Goal: Task Accomplishment & Management: Use online tool/utility

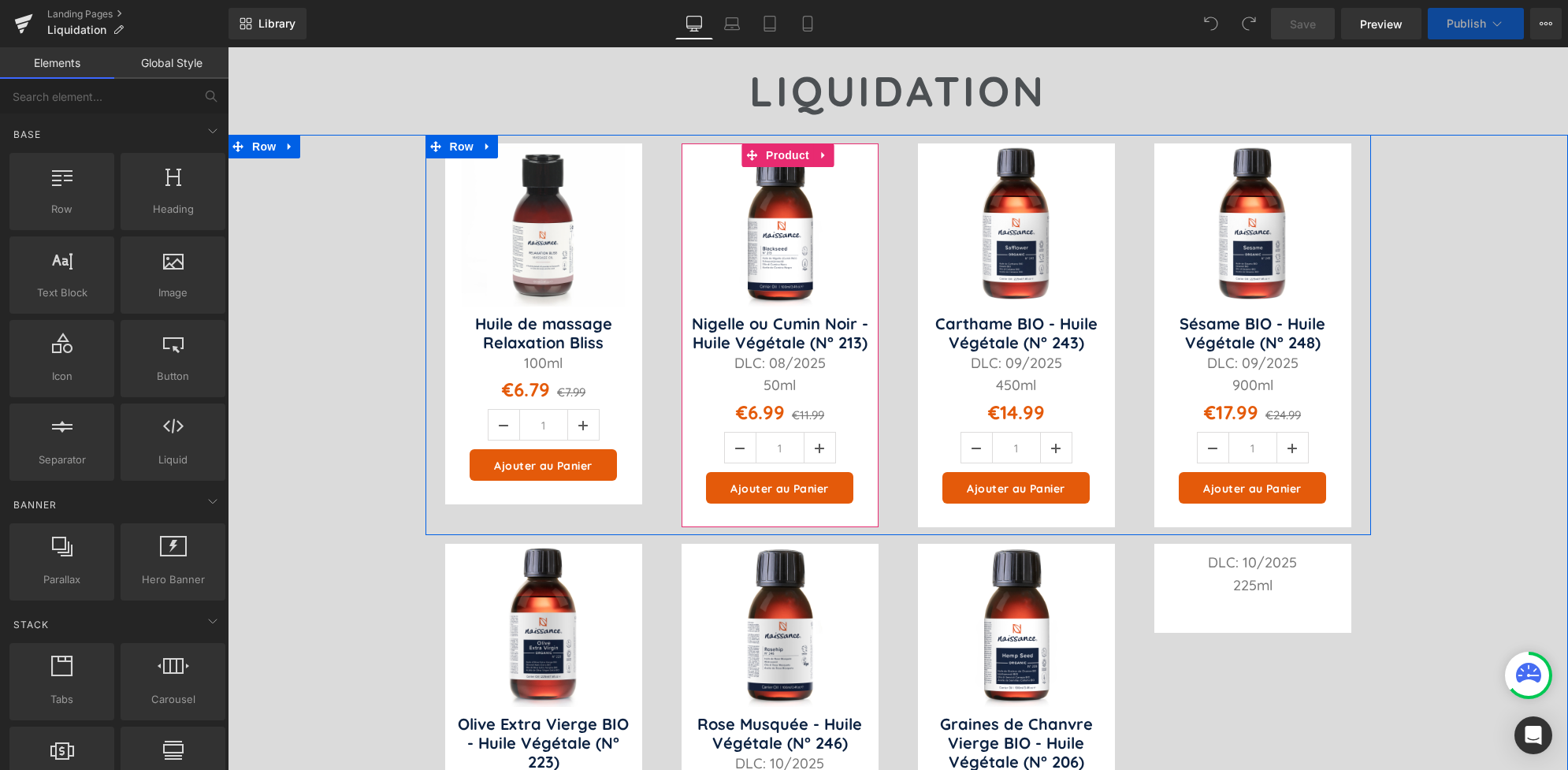
scroll to position [154, 0]
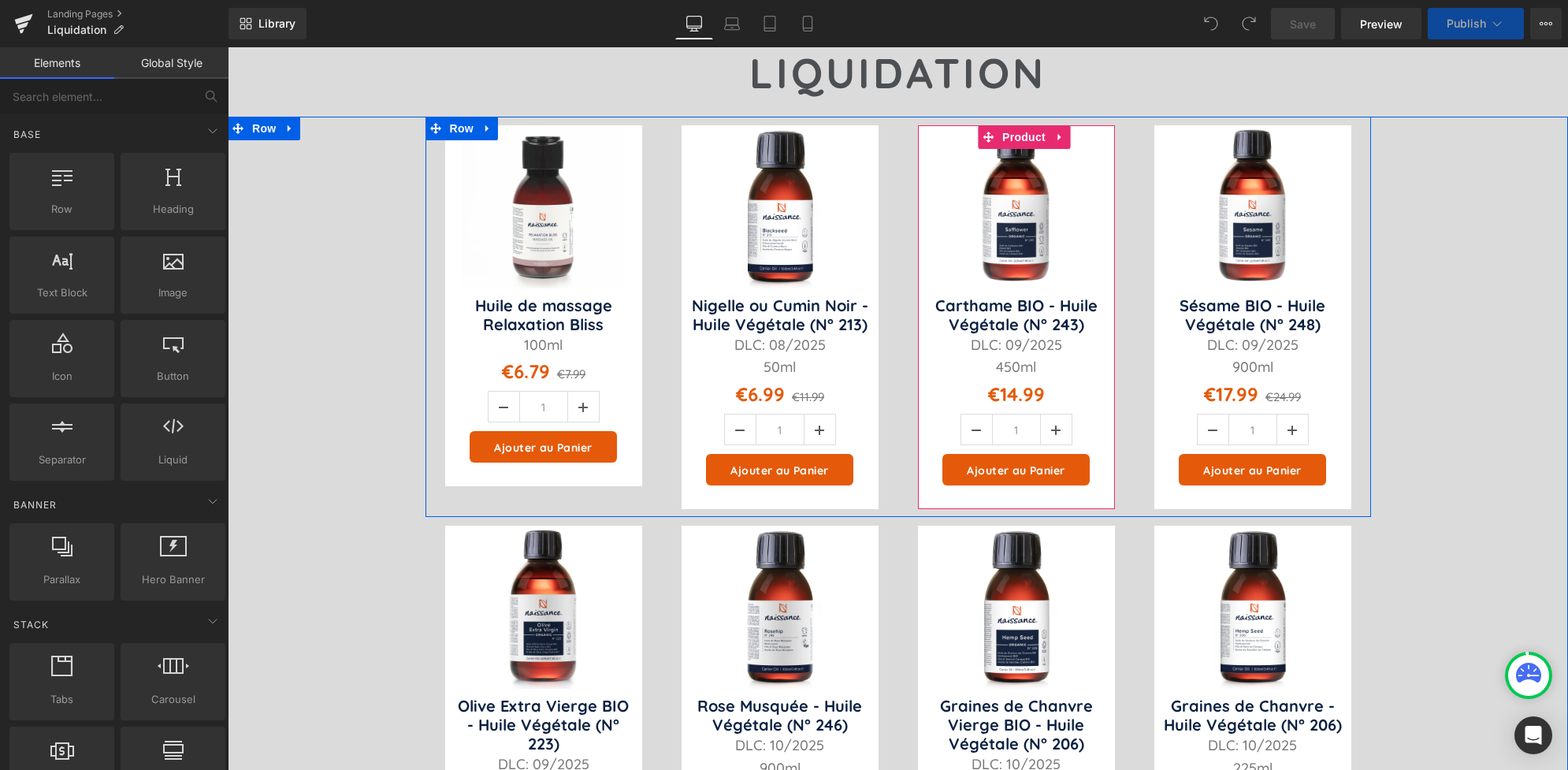
click at [1053, 142] on link at bounding box center [1059, 137] width 21 height 24
click at [1064, 142] on icon at bounding box center [1069, 137] width 11 height 11
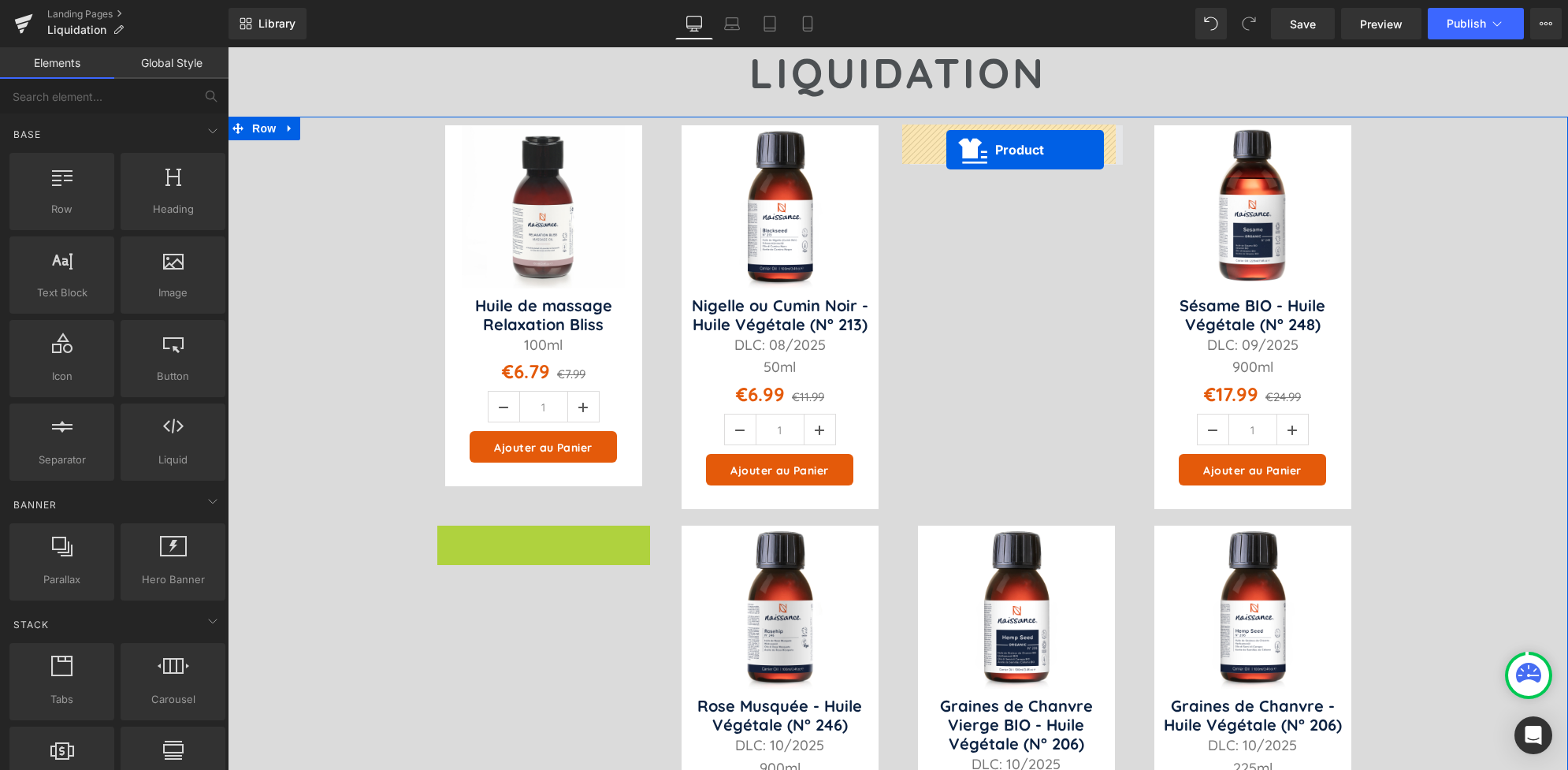
drag, startPoint x: 505, startPoint y: 541, endPoint x: 945, endPoint y: 148, distance: 590.0
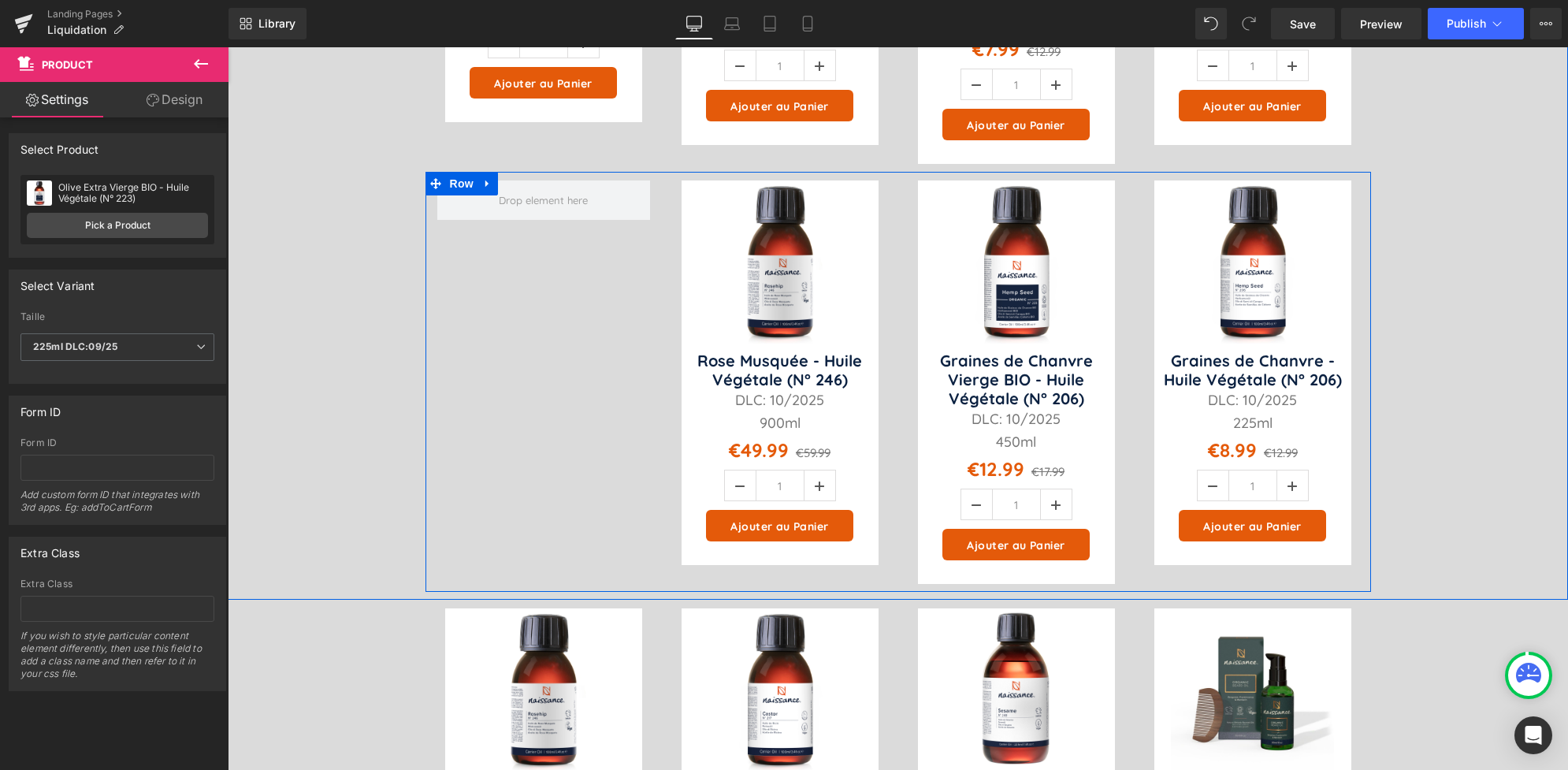
scroll to position [519, 0]
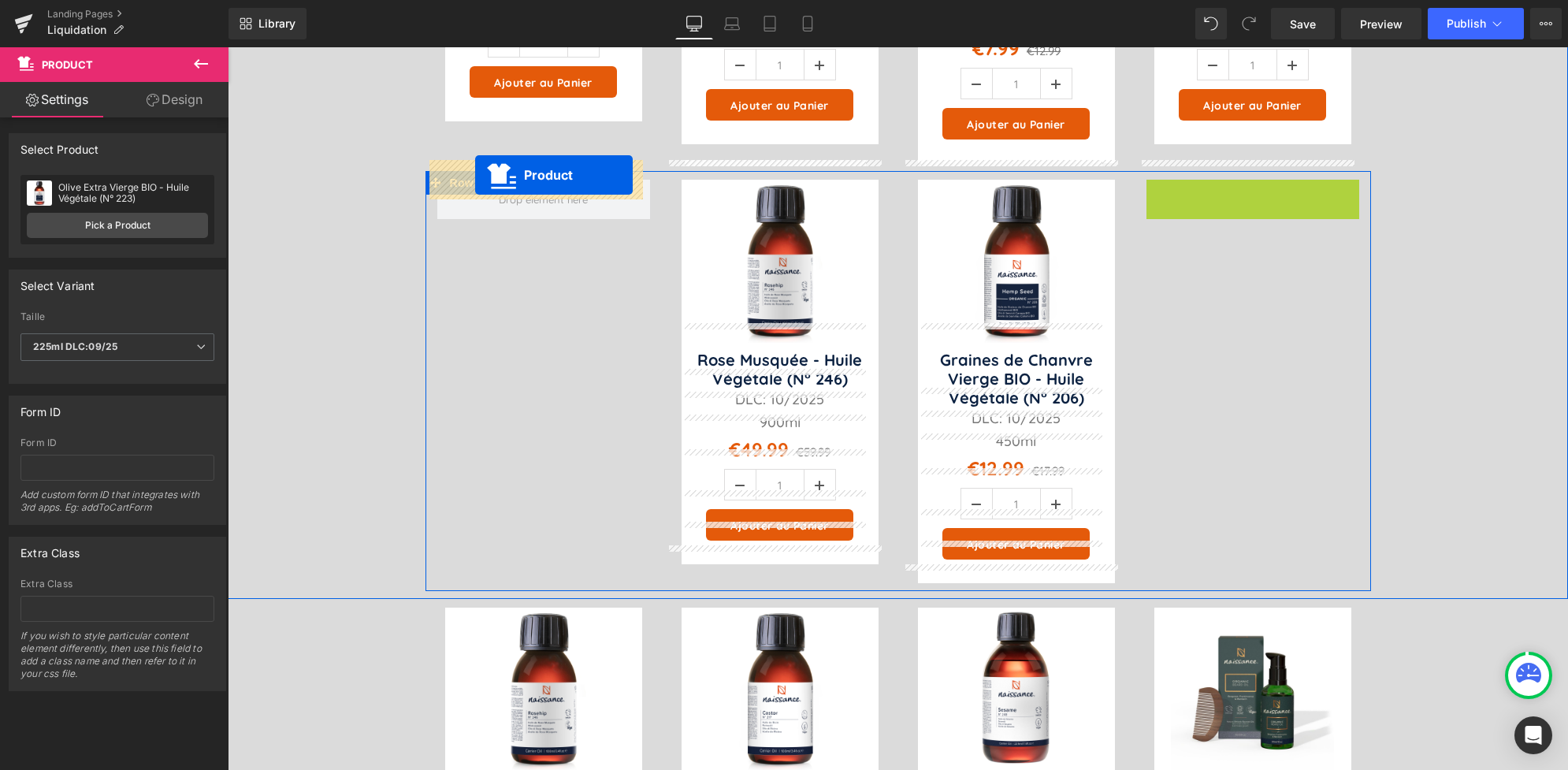
drag, startPoint x: 1222, startPoint y: 171, endPoint x: 475, endPoint y: 175, distance: 747.0
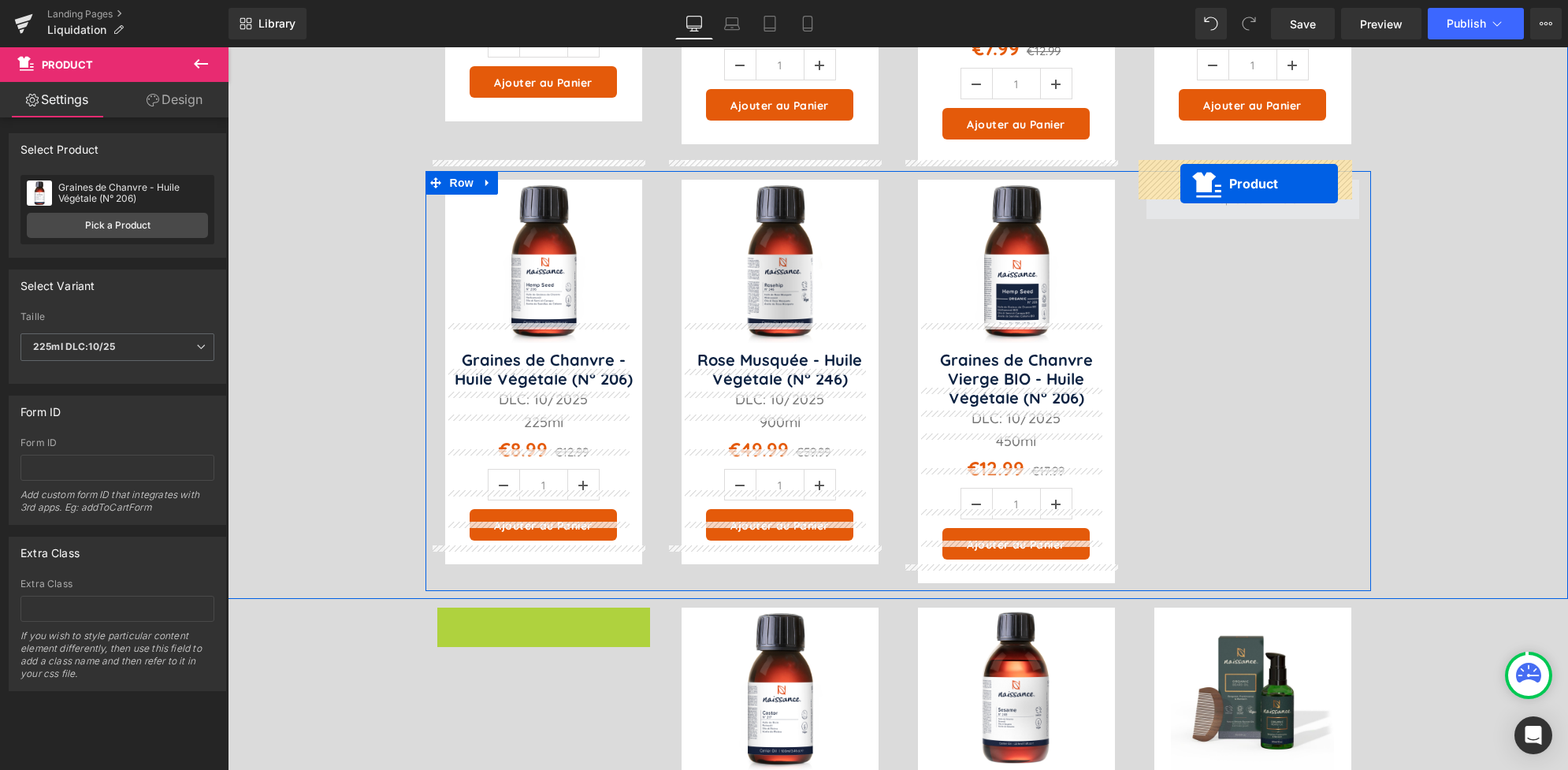
drag, startPoint x: 507, startPoint y: 605, endPoint x: 1179, endPoint y: 184, distance: 793.0
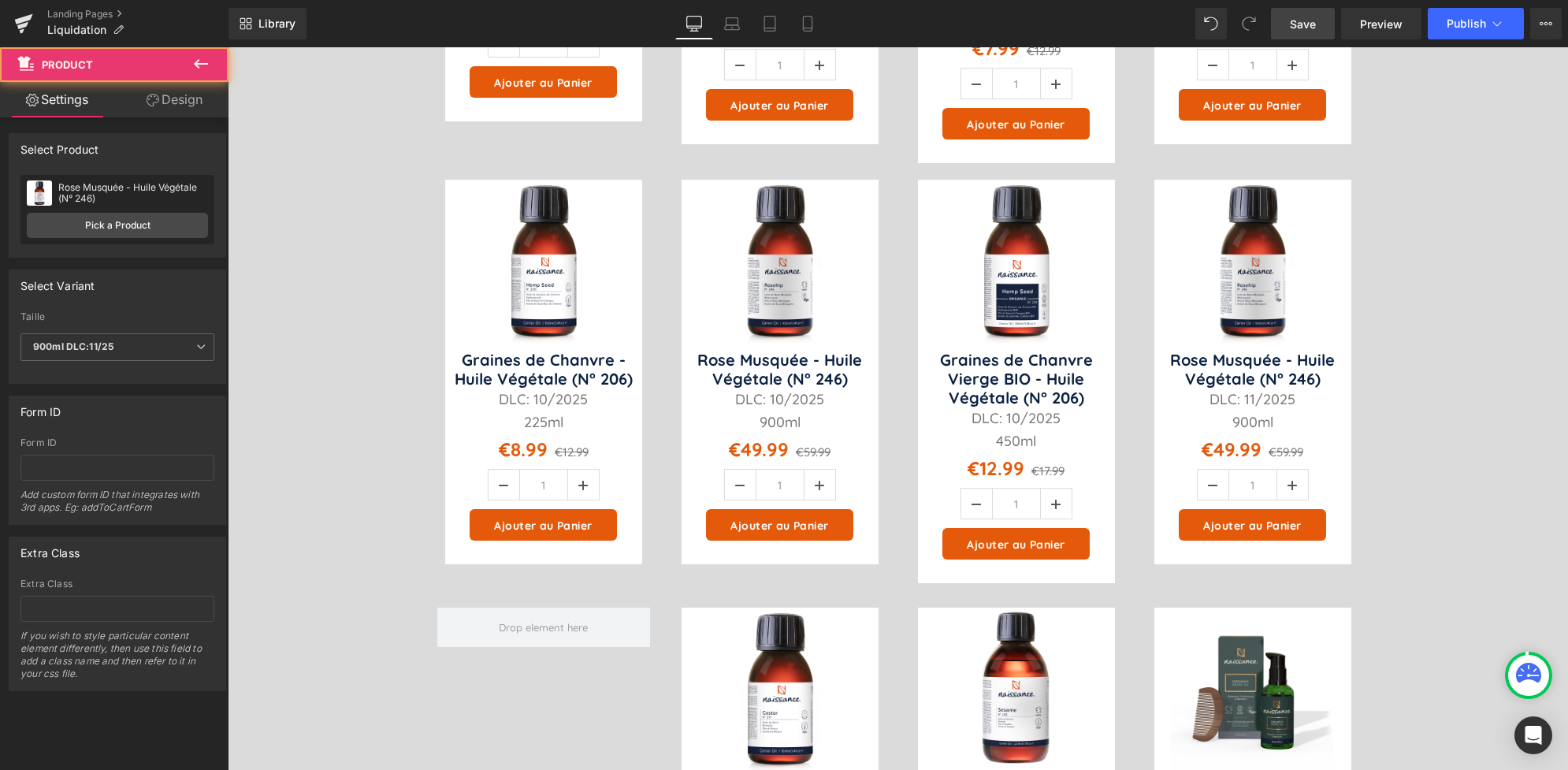
click at [1312, 33] on link "Save" at bounding box center [1302, 24] width 64 height 31
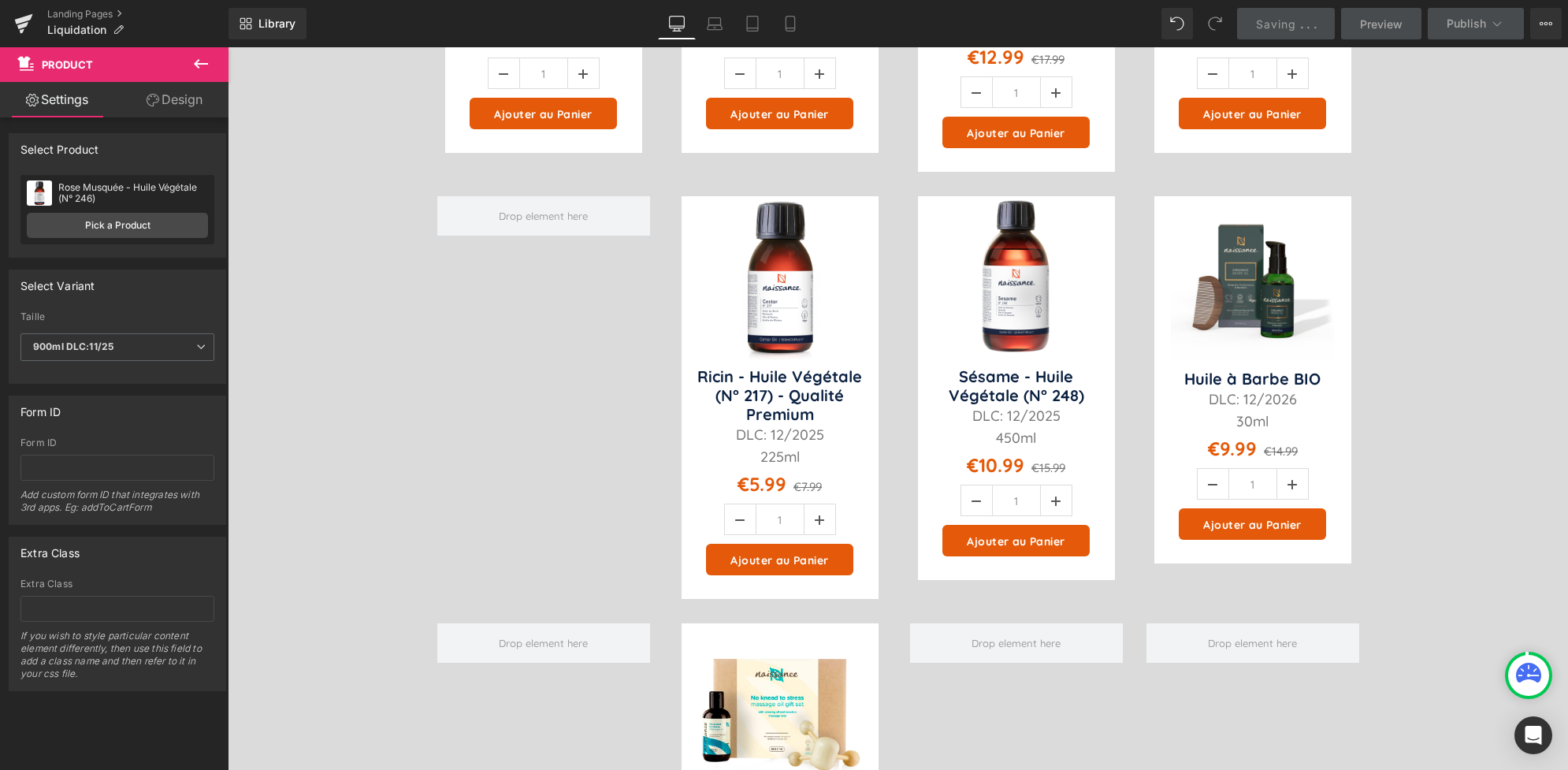
scroll to position [931, 0]
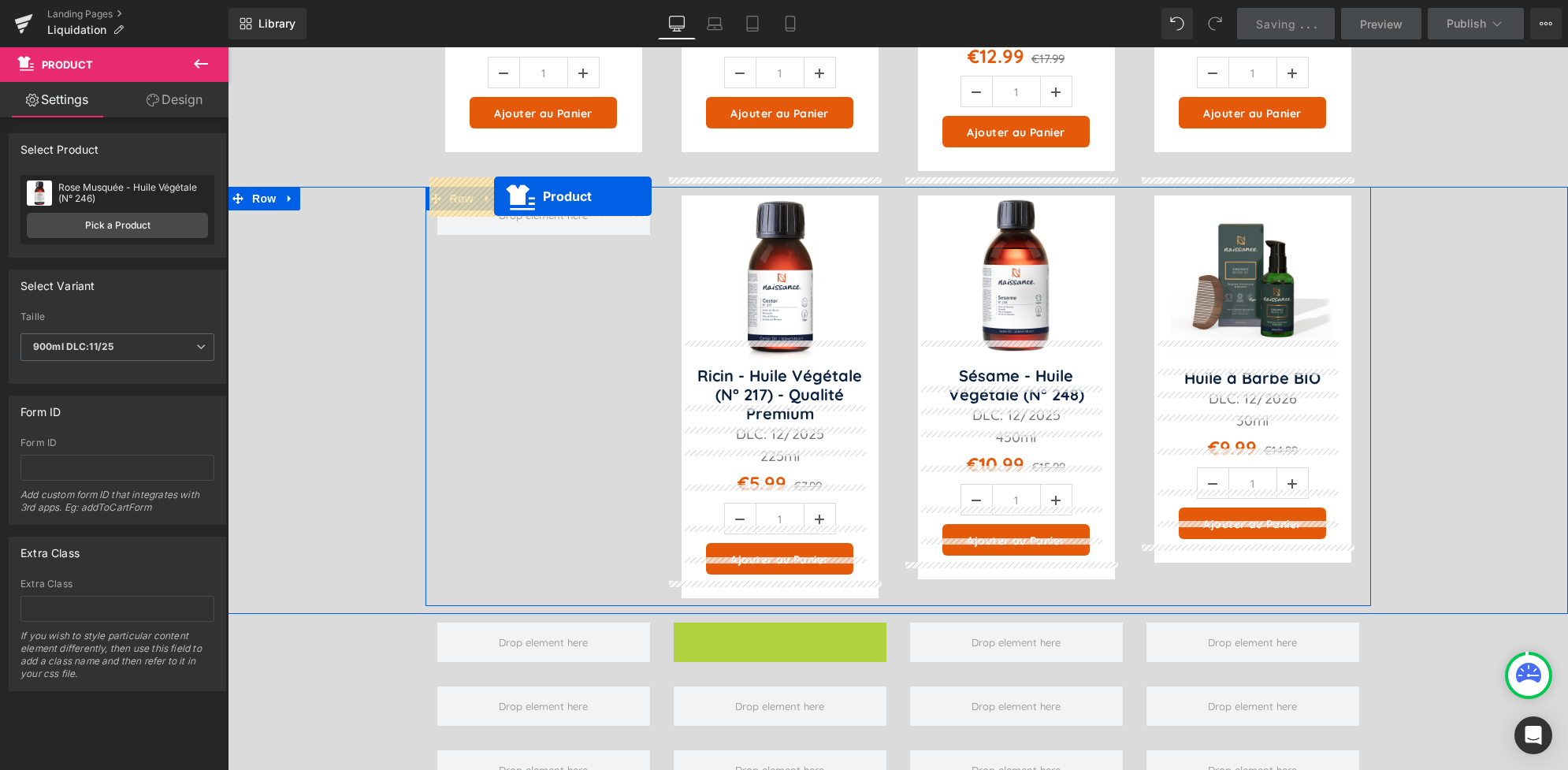
drag, startPoint x: 746, startPoint y: 621, endPoint x: 484, endPoint y: 191, distance: 503.5
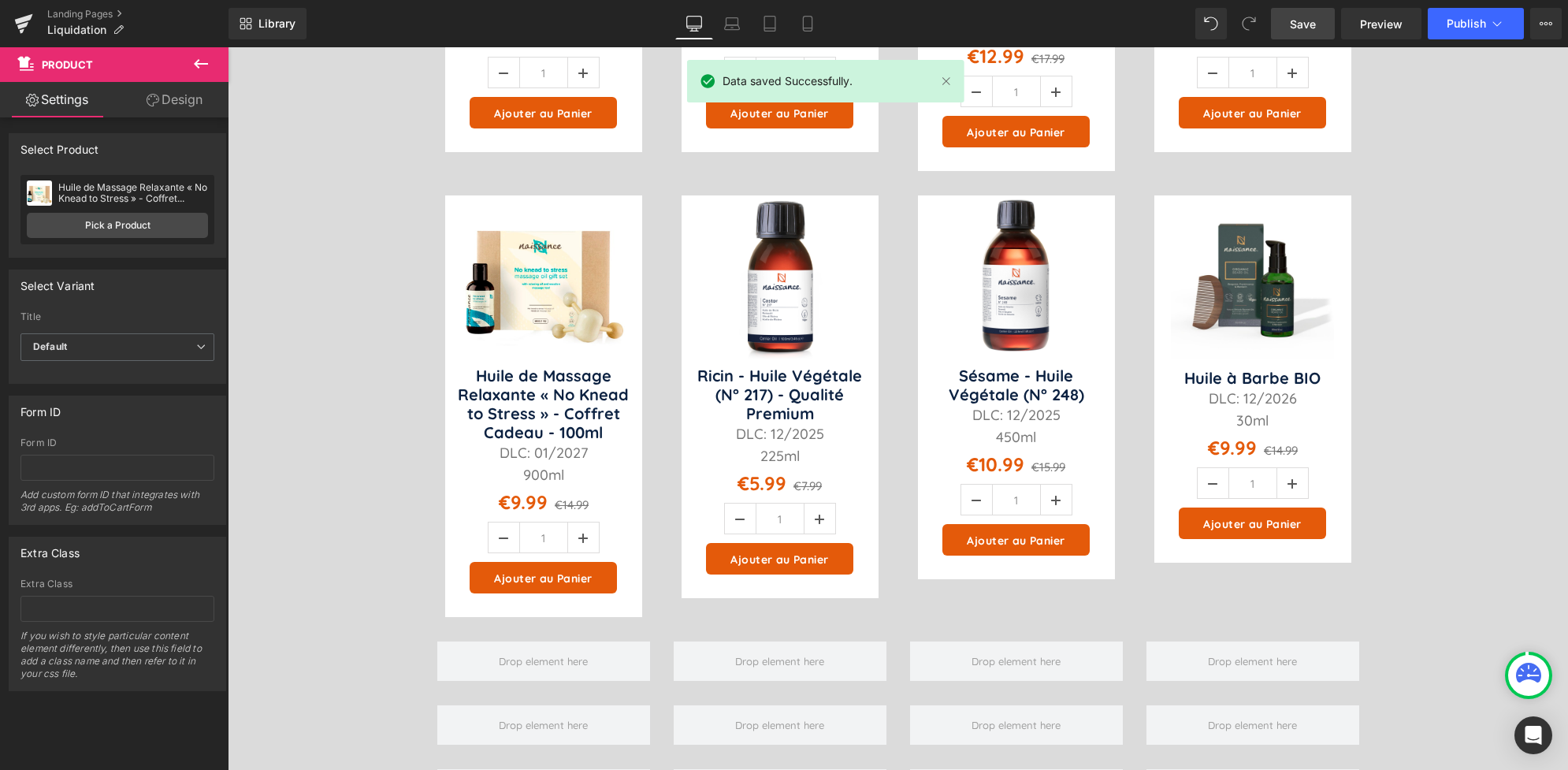
click at [1293, 27] on span "Save" at bounding box center [1302, 24] width 26 height 17
click at [1459, 14] on button "Publish" at bounding box center [1475, 24] width 96 height 31
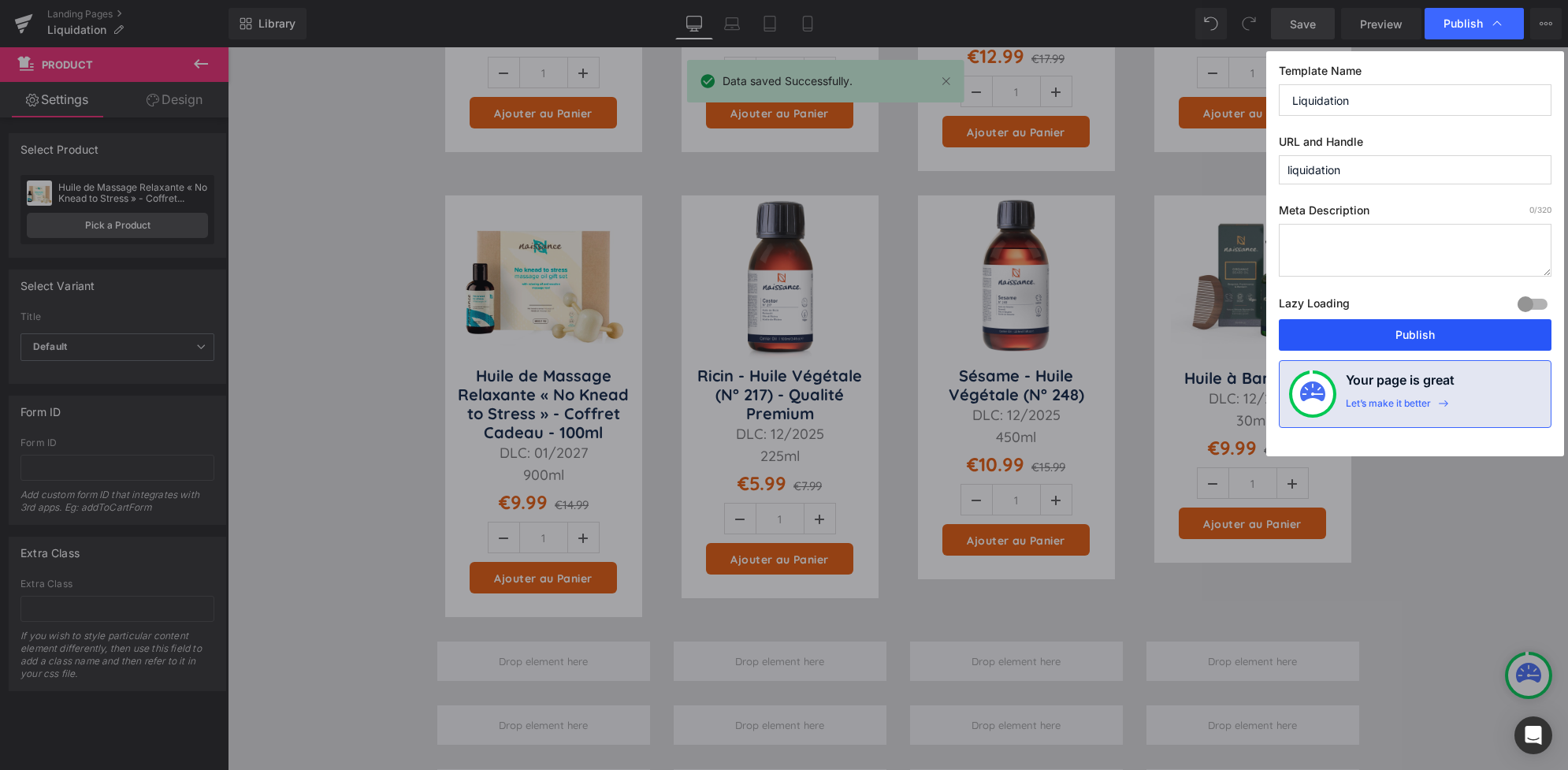
click at [1397, 331] on button "Publish" at bounding box center [1414, 335] width 272 height 31
